Goal: Transaction & Acquisition: Purchase product/service

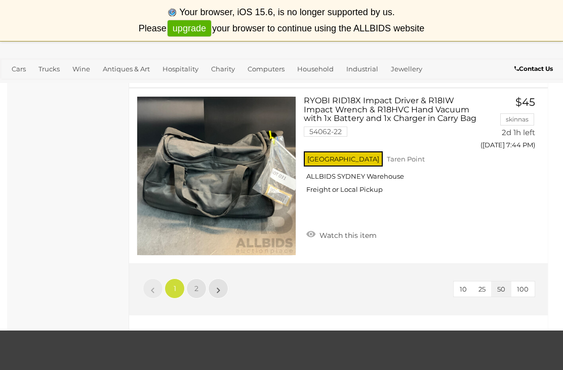
scroll to position [8829, 0]
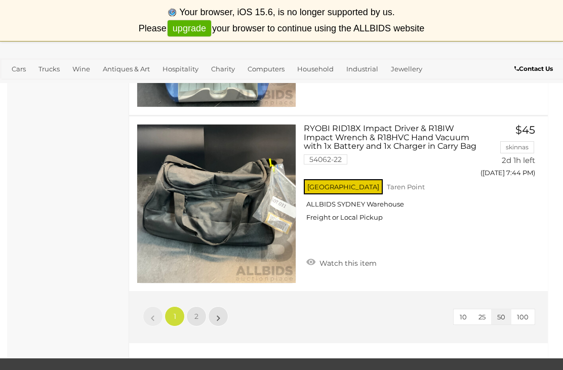
click at [198, 306] on link "2" at bounding box center [196, 316] width 20 height 20
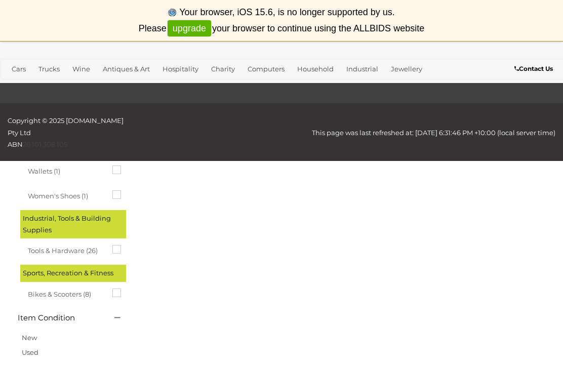
scroll to position [209, 0]
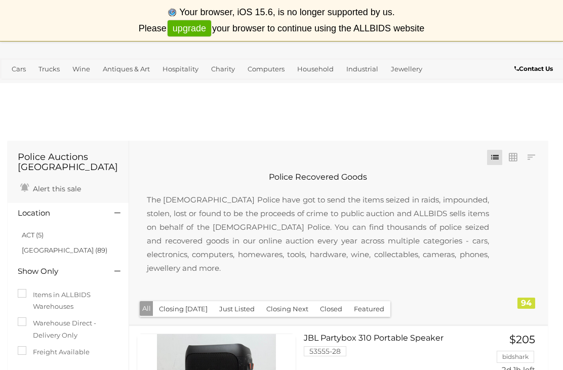
click at [226, 73] on link "Charity" at bounding box center [223, 69] width 32 height 17
click at [0, 0] on link "View All Charity Auctions" at bounding box center [0, 0] width 0 height 0
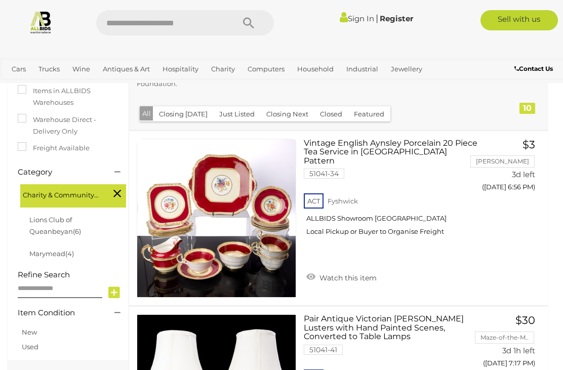
scroll to position [97, 0]
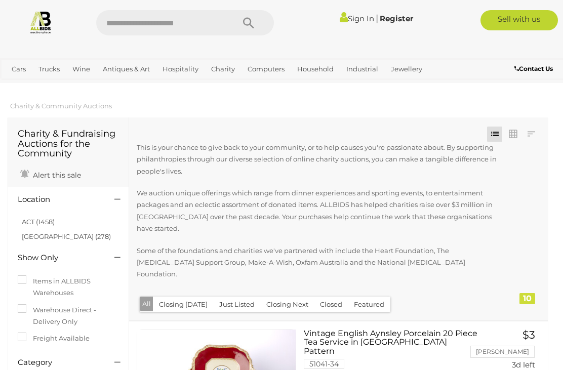
click at [39, 20] on img at bounding box center [41, 22] width 24 height 24
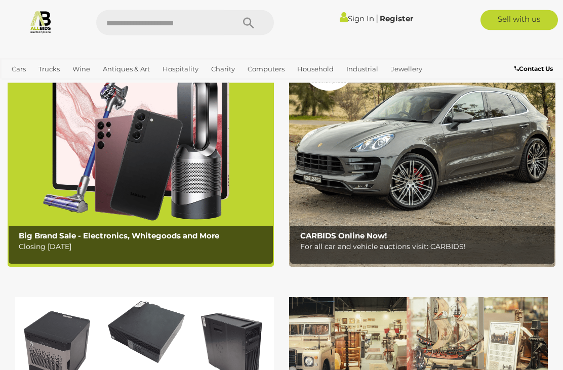
scroll to position [77, 0]
click at [47, 235] on b "Big Brand Sale - Electronics, Whitegoods and More" at bounding box center [119, 236] width 200 height 10
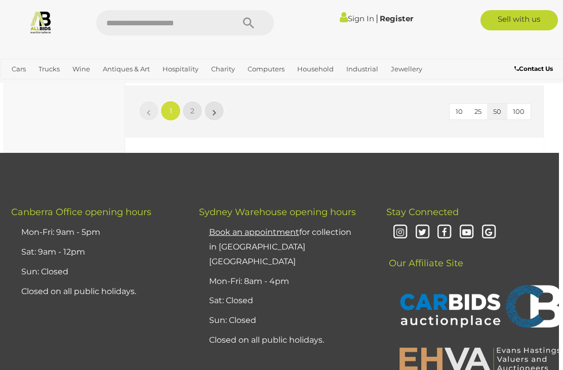
scroll to position [8867, 5]
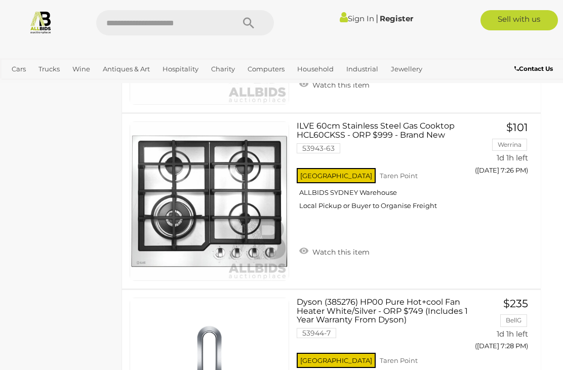
scroll to position [2505, 7]
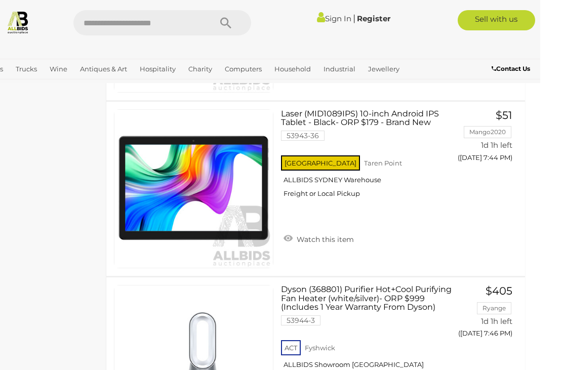
scroll to position [4101, 7]
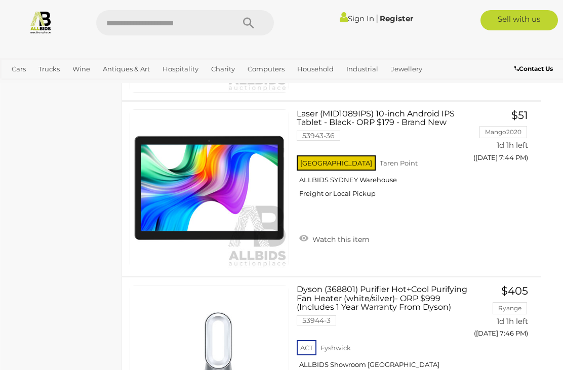
click at [117, 21] on input "text" at bounding box center [160, 22] width 128 height 25
type input "******"
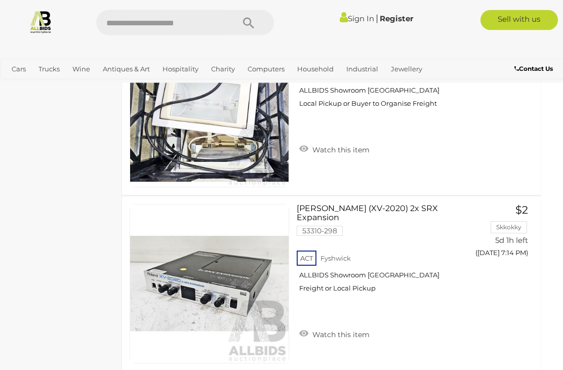
scroll to position [8062, 7]
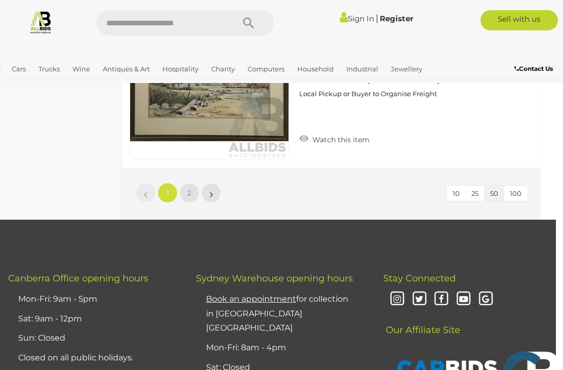
click at [192, 203] on link "2" at bounding box center [189, 193] width 20 height 20
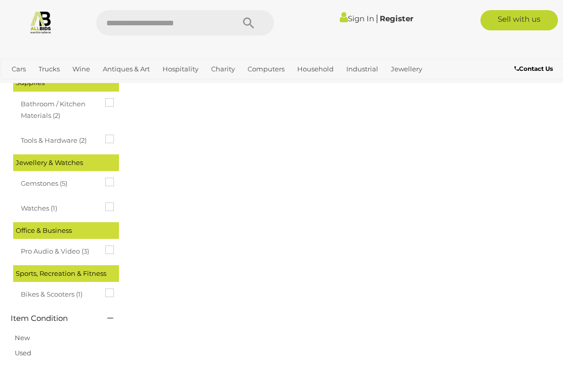
scroll to position [0, 0]
